Goal: Task Accomplishment & Management: Use online tool/utility

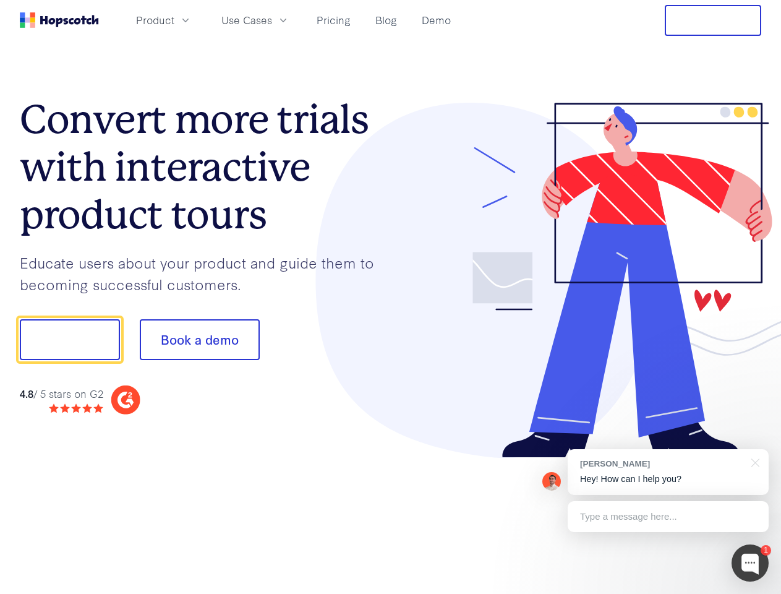
click at [391, 297] on div at bounding box center [576, 281] width 371 height 356
click at [174, 20] on span "Product" at bounding box center [155, 19] width 38 height 15
click at [272, 20] on span "Use Cases" at bounding box center [246, 19] width 51 height 15
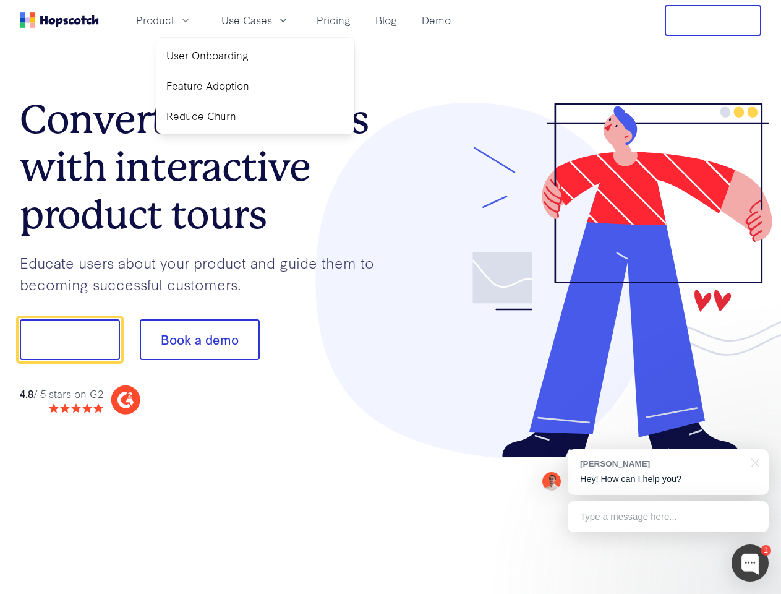
click at [713, 20] on button "Free Trial" at bounding box center [713, 20] width 96 height 31
click at [69, 340] on button "Show me!" at bounding box center [70, 339] width 100 height 41
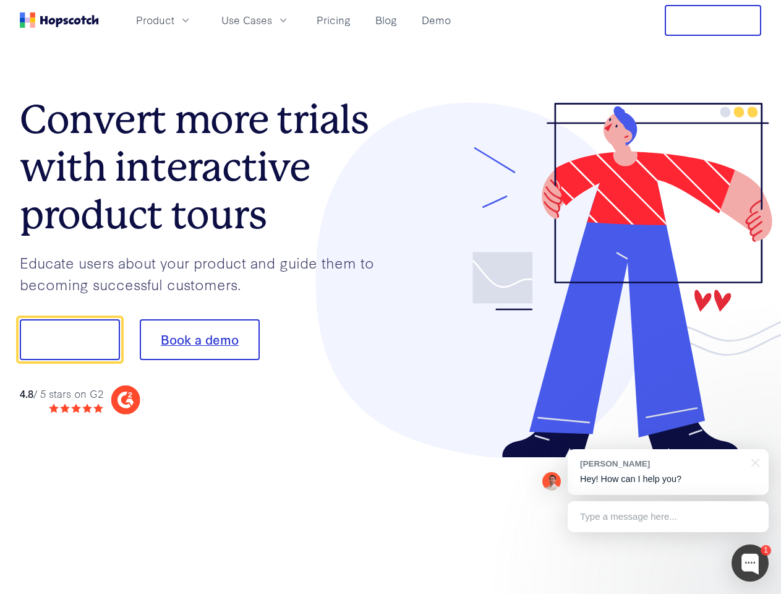
click at [199, 340] on button "Book a demo" at bounding box center [200, 339] width 120 height 41
click at [750, 563] on div at bounding box center [750, 562] width 37 height 37
click at [668, 472] on div "[PERSON_NAME] Hey! How can I help you?" at bounding box center [668, 472] width 201 height 46
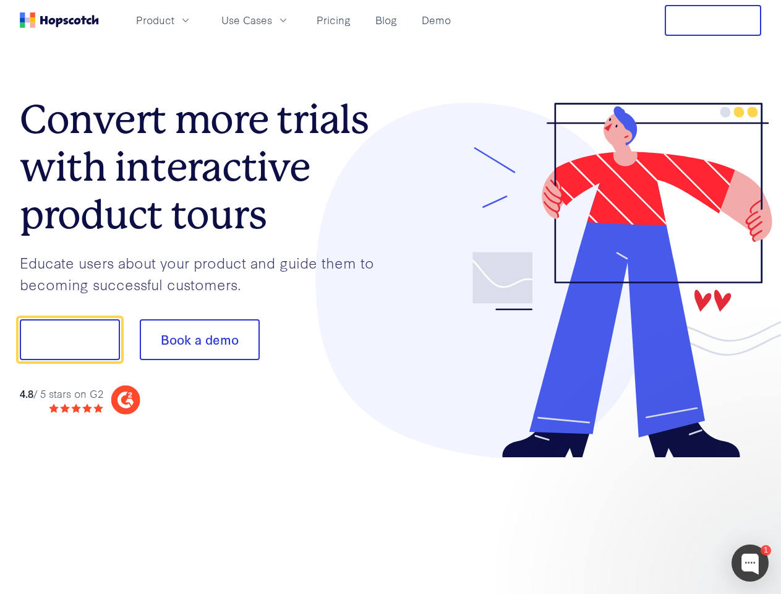
click at [753, 461] on div at bounding box center [653, 338] width 232 height 413
click at [668, 516] on div at bounding box center [653, 420] width 232 height 247
